Goal: Task Accomplishment & Management: Manage account settings

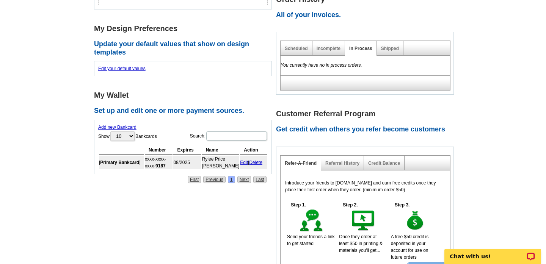
scroll to position [288, 0]
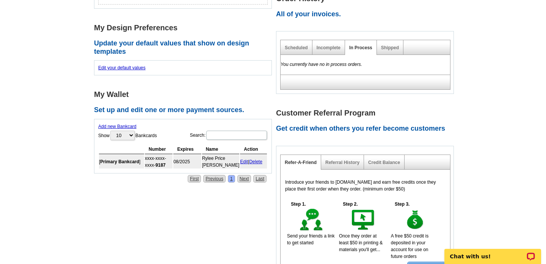
click at [258, 160] on link "Delete" at bounding box center [255, 161] width 13 height 5
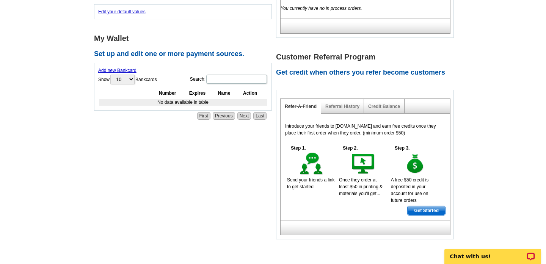
click at [119, 71] on link "Add new Bankcard" at bounding box center [117, 70] width 38 height 5
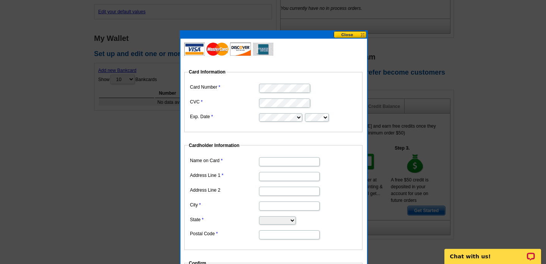
type input "Rylee Price [PERSON_NAME]"
click at [321, 88] on dd at bounding box center [273, 88] width 171 height 12
click at [275, 177] on input "Address Line 1" at bounding box center [289, 176] width 61 height 9
click at [267, 193] on input "Address Line 2" at bounding box center [289, 191] width 61 height 9
click at [267, 175] on input "Address Line 1" at bounding box center [289, 176] width 61 height 9
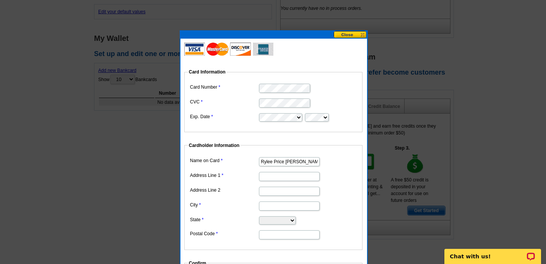
type input "PO BOX 1001"
type input "Fraser"
select select "CO"
type input "80442"
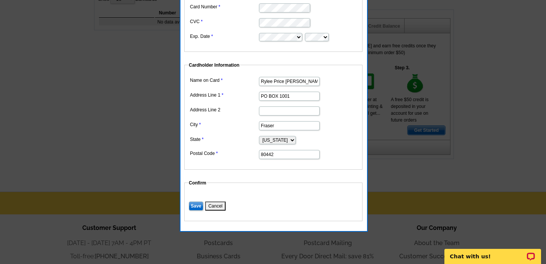
scroll to position [369, 0]
click at [193, 202] on input "Save" at bounding box center [196, 205] width 14 height 9
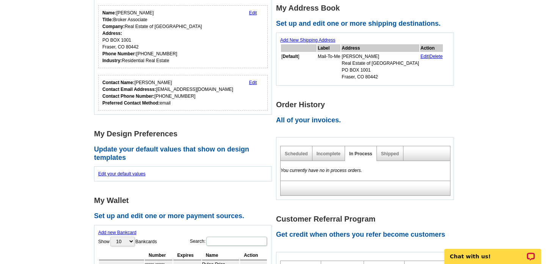
scroll to position [14, 0]
